Goal: Task Accomplishment & Management: Use online tool/utility

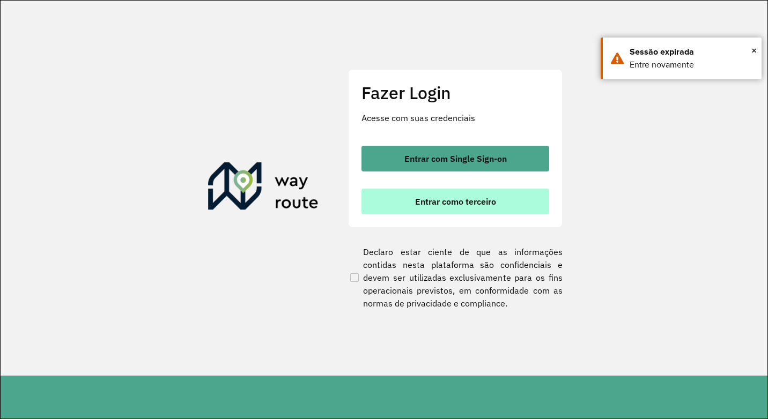
click at [428, 204] on span "Entrar como terceiro" at bounding box center [455, 201] width 81 height 9
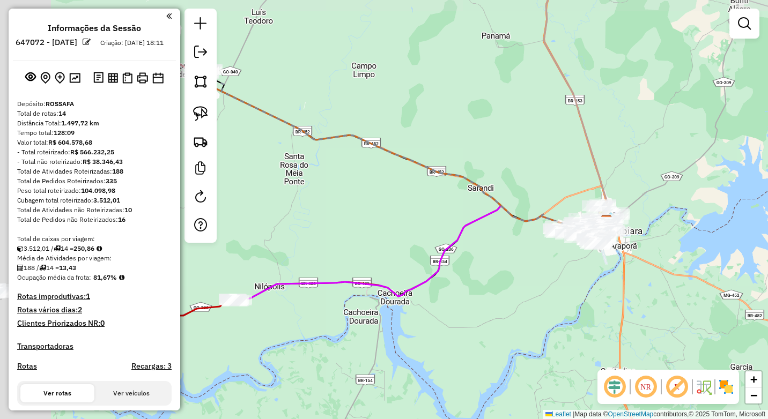
drag, startPoint x: 283, startPoint y: 221, endPoint x: 482, endPoint y: 249, distance: 200.8
click at [482, 249] on div "Janela de atendimento Grade de atendimento Capacidade Transportadoras Veículos …" at bounding box center [384, 209] width 768 height 419
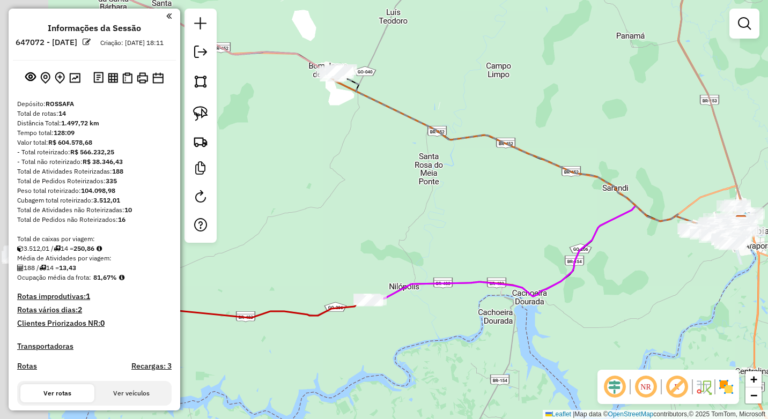
drag, startPoint x: 335, startPoint y: 212, endPoint x: 470, endPoint y: 212, distance: 134.6
click at [470, 212] on div "Janela de atendimento Grade de atendimento Capacidade Transportadoras Veículos …" at bounding box center [384, 209] width 768 height 419
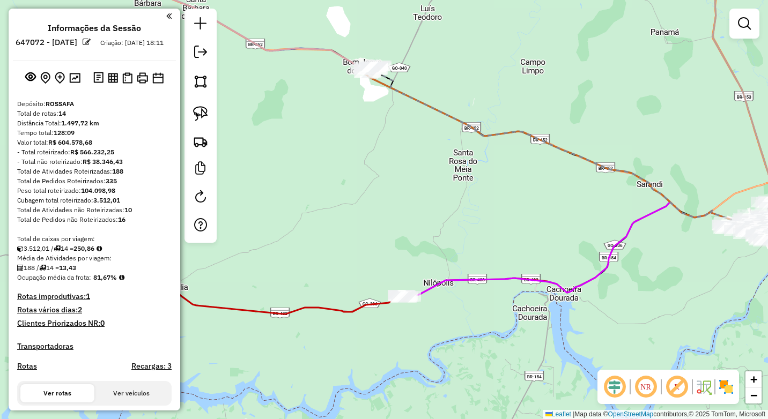
drag, startPoint x: 389, startPoint y: 212, endPoint x: 451, endPoint y: 211, distance: 61.1
click at [451, 211] on div "Janela de atendimento Grade de atendimento Capacidade Transportadoras Veículos …" at bounding box center [384, 209] width 768 height 419
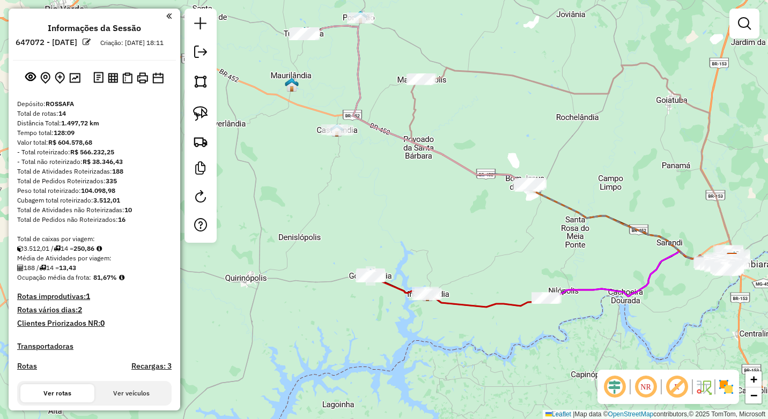
drag, startPoint x: 330, startPoint y: 176, endPoint x: 461, endPoint y: 238, distance: 144.4
click at [461, 238] on div "Janela de atendimento Grade de atendimento Capacidade Transportadoras Veículos …" at bounding box center [384, 209] width 768 height 419
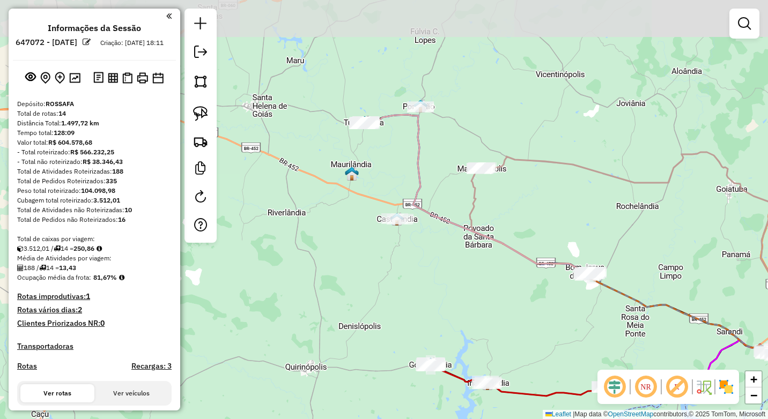
drag, startPoint x: 355, startPoint y: 159, endPoint x: 418, endPoint y: 255, distance: 115.4
click at [418, 255] on div "Janela de atendimento Grade de atendimento Capacidade Transportadoras Veículos …" at bounding box center [384, 209] width 768 height 419
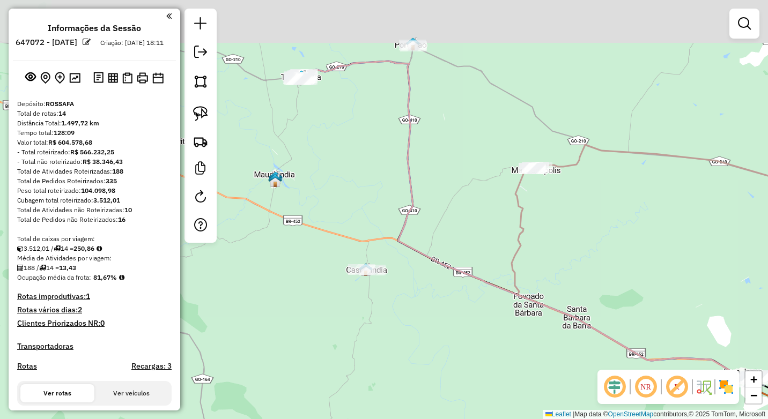
drag, startPoint x: 400, startPoint y: 226, endPoint x: 432, endPoint y: 302, distance: 82.9
click at [432, 302] on div "Janela de atendimento Grade de atendimento Capacidade Transportadoras Veículos …" at bounding box center [384, 209] width 768 height 419
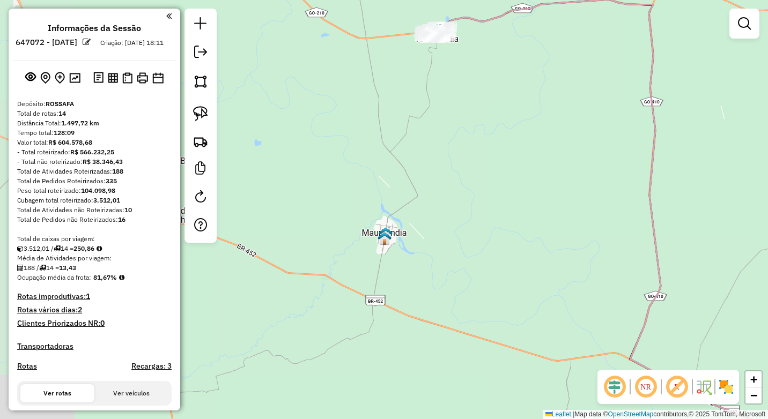
drag, startPoint x: 341, startPoint y: 129, endPoint x: 512, endPoint y: 148, distance: 172.2
click at [512, 148] on div "Janela de atendimento Grade de atendimento Capacidade Transportadoras Veículos …" at bounding box center [384, 209] width 768 height 419
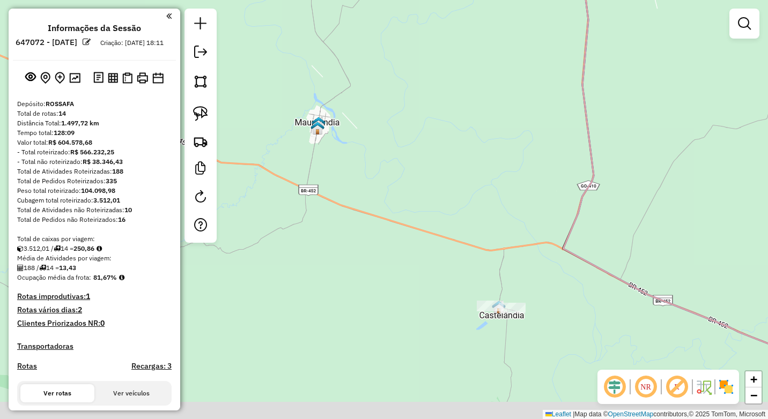
drag, startPoint x: 507, startPoint y: 232, endPoint x: 437, endPoint y: 127, distance: 126.1
click at [437, 127] on div "Janela de atendimento Grade de atendimento Capacidade Transportadoras Veículos …" at bounding box center [384, 209] width 768 height 419
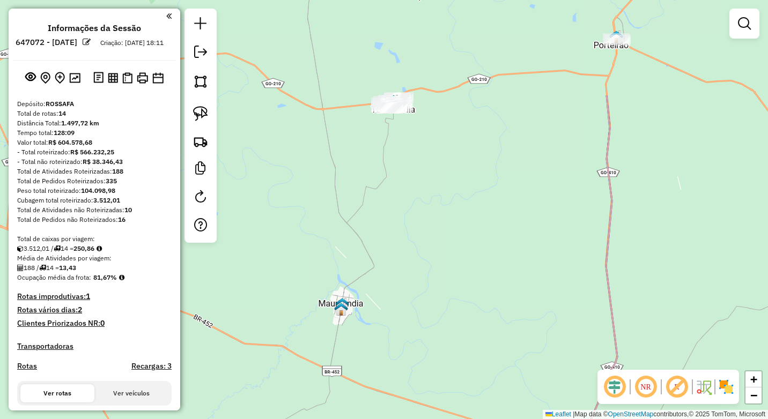
drag, startPoint x: 429, startPoint y: 60, endPoint x: 404, endPoint y: 197, distance: 139.5
click at [404, 197] on div "Janela de atendimento Grade de atendimento Capacidade Transportadoras Veículos …" at bounding box center [384, 209] width 768 height 419
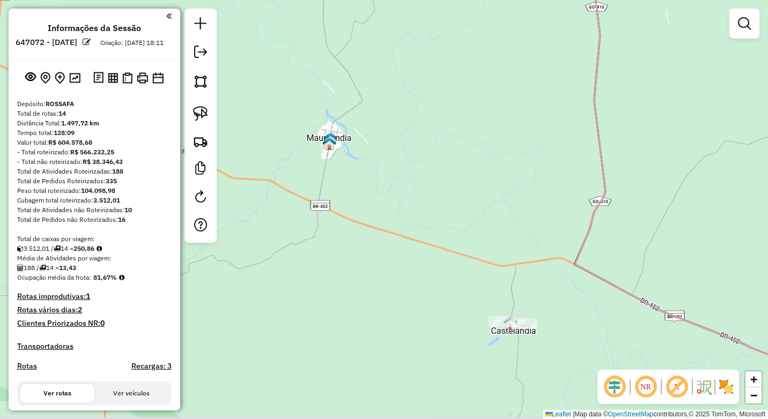
drag, startPoint x: 510, startPoint y: 348, endPoint x: 518, endPoint y: 282, distance: 66.5
click at [518, 282] on div "Janela de atendimento Grade de atendimento Capacidade Transportadoras Veículos …" at bounding box center [384, 209] width 768 height 419
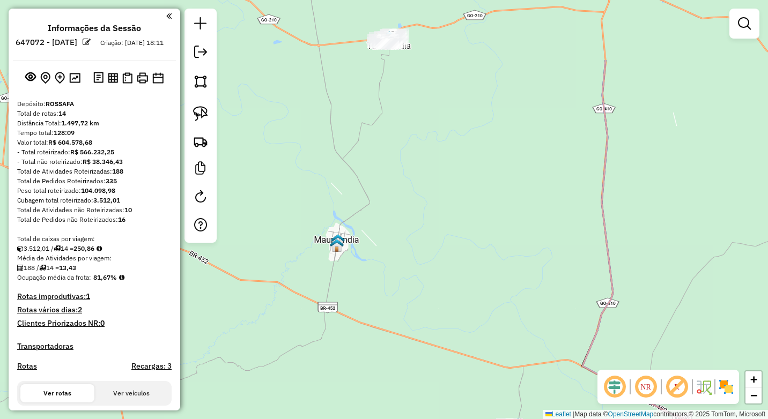
drag, startPoint x: 443, startPoint y: 123, endPoint x: 451, endPoint y: 225, distance: 102.2
click at [451, 225] on div "Janela de atendimento Grade de atendimento Capacidade Transportadoras Veículos …" at bounding box center [384, 209] width 768 height 419
